Goal: Find specific page/section: Find specific page/section

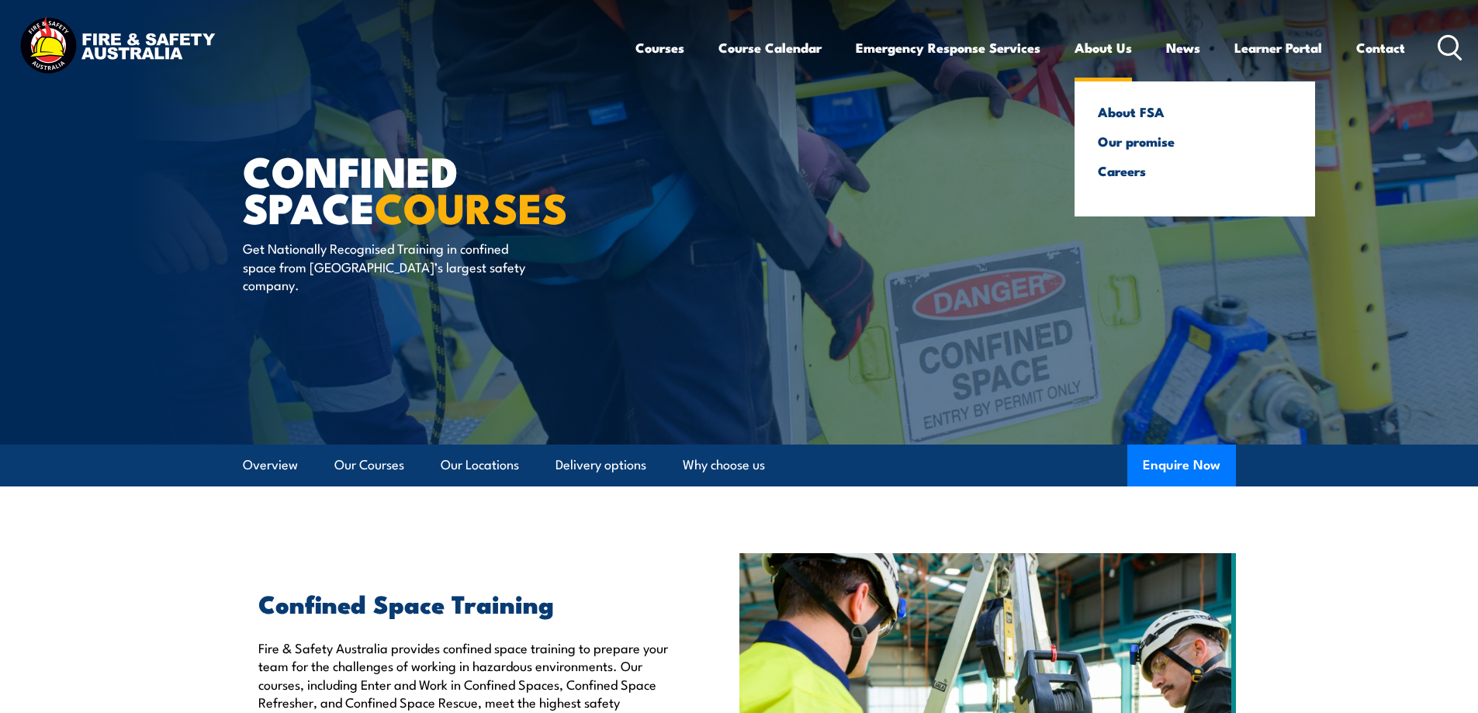
click at [1097, 47] on link "About Us" at bounding box center [1103, 47] width 57 height 41
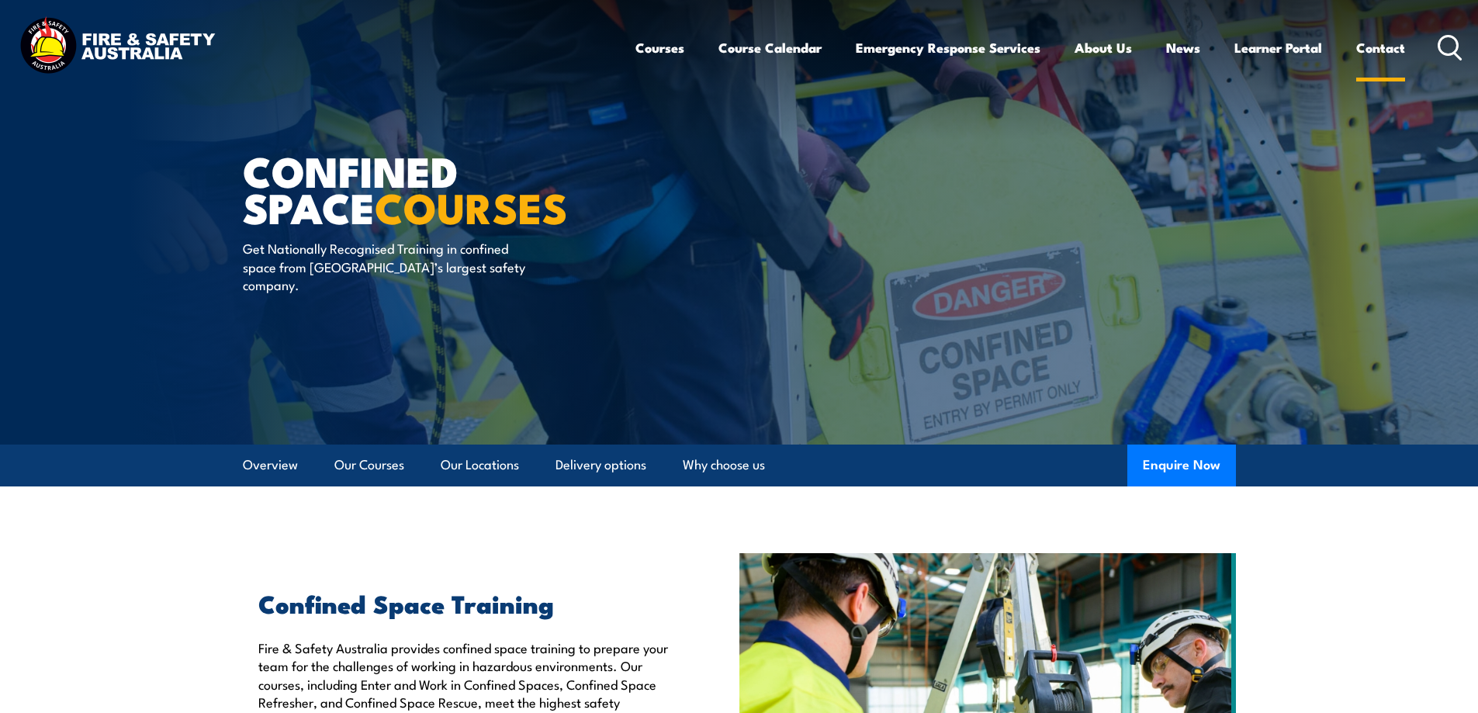
click at [1390, 41] on link "Contact" at bounding box center [1381, 47] width 49 height 41
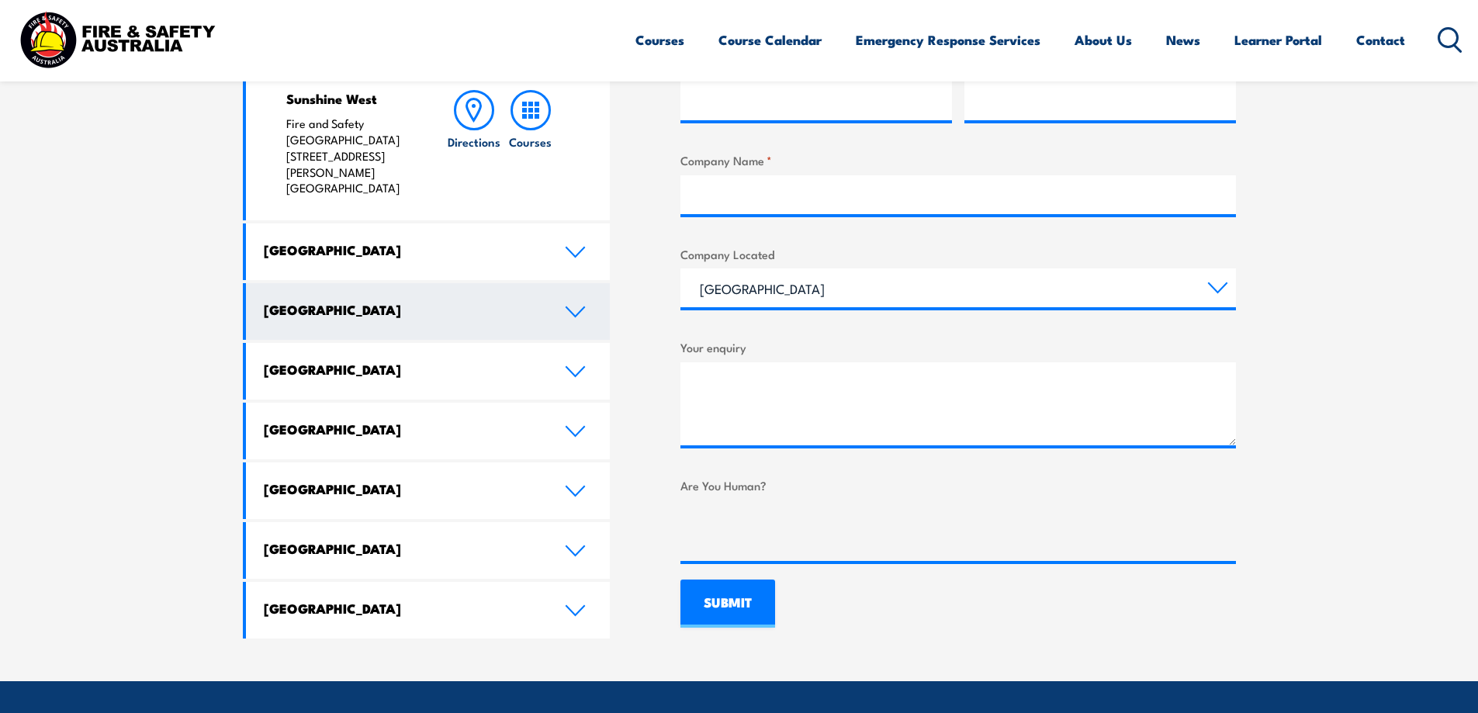
scroll to position [776, 0]
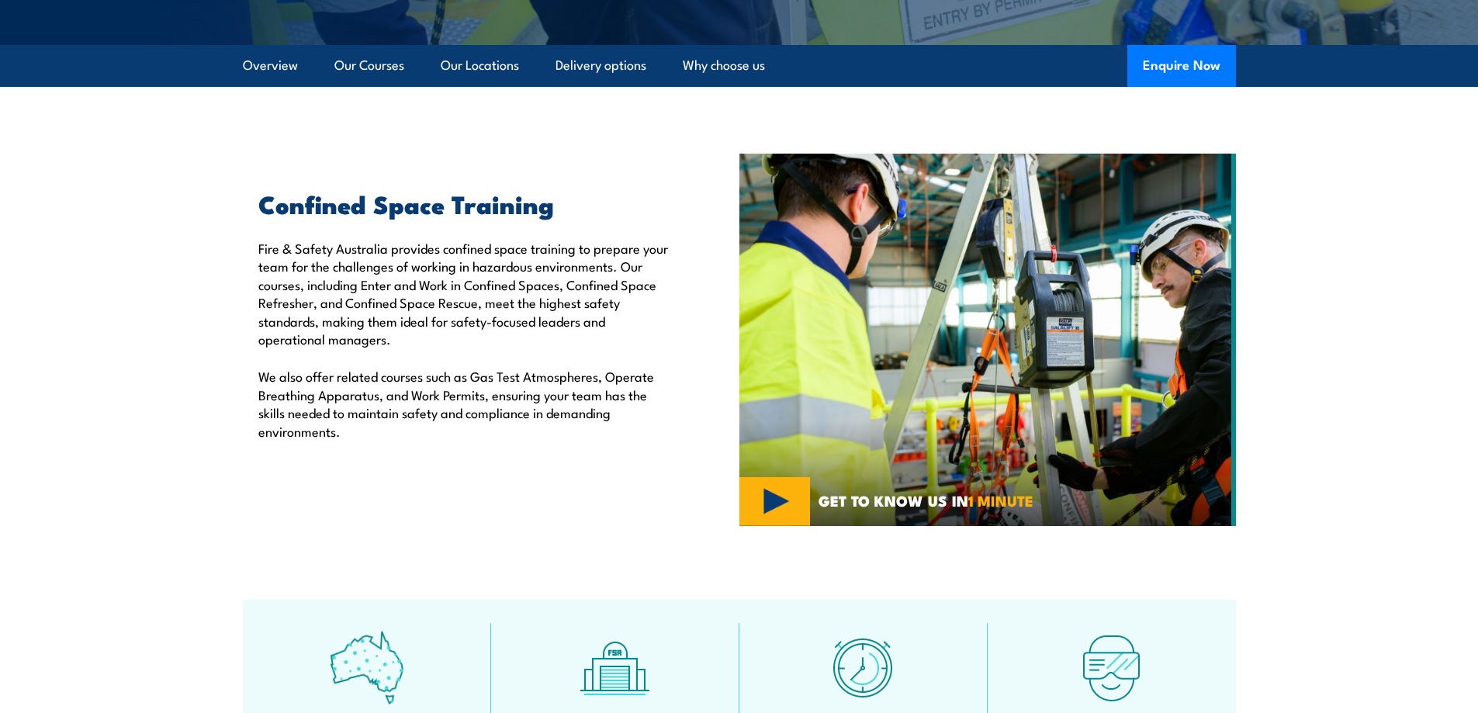
scroll to position [466, 0]
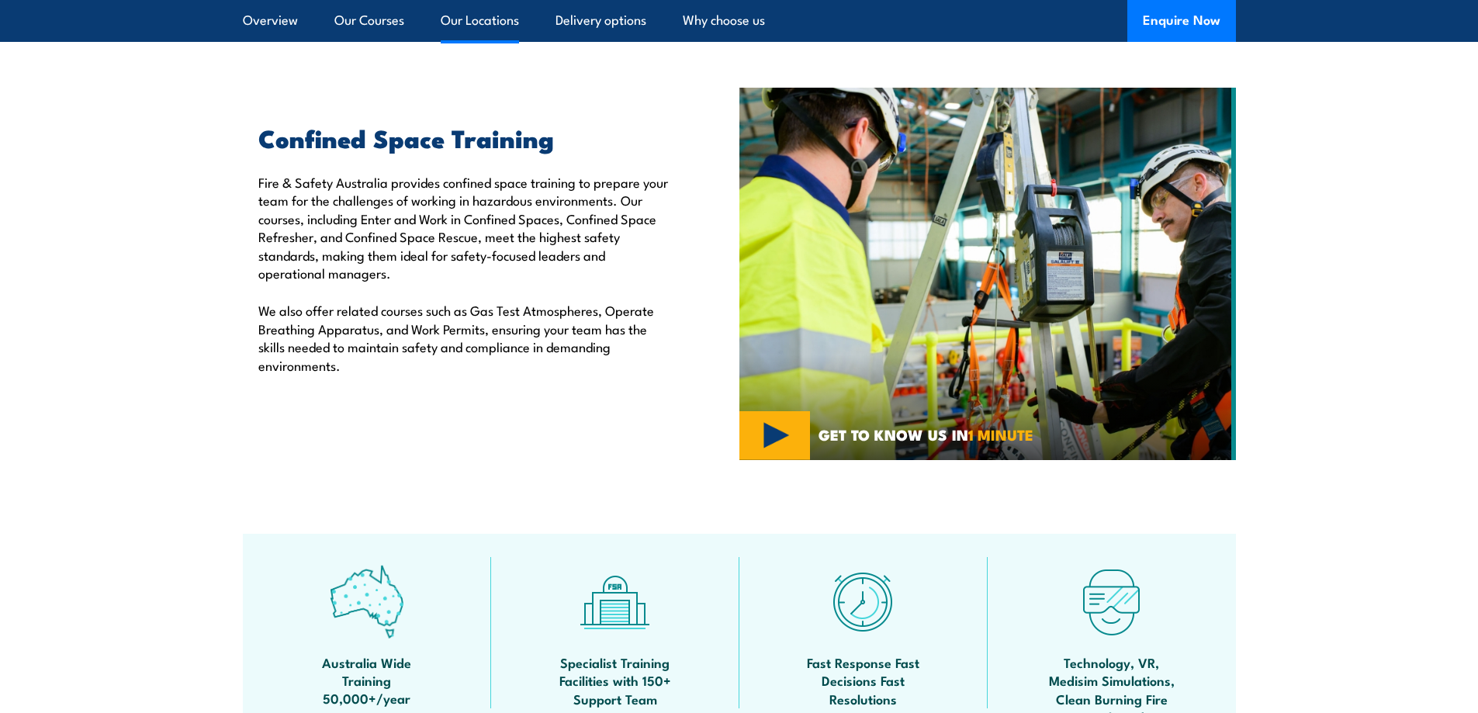
click at [466, 20] on link "Our Locations" at bounding box center [480, 20] width 78 height 41
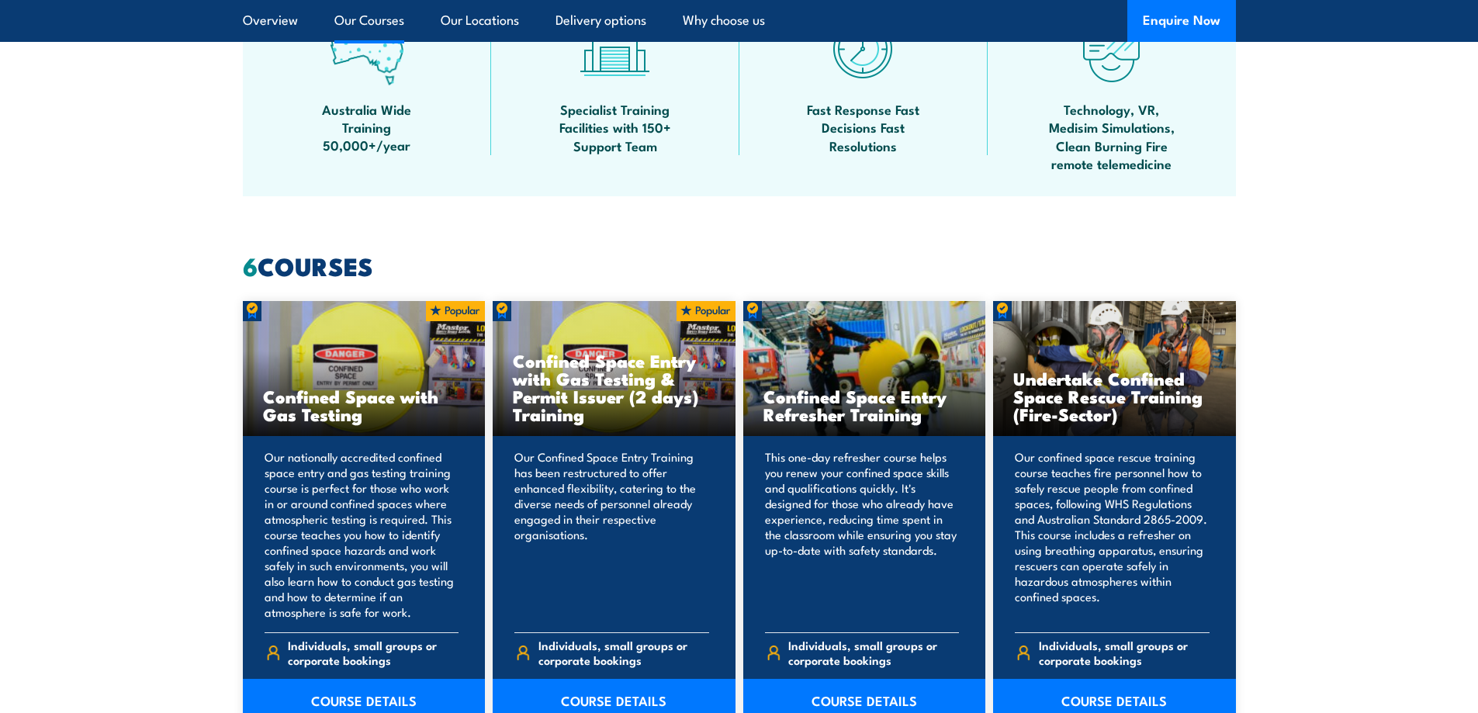
scroll to position [539, 0]
